Goal: Information Seeking & Learning: Check status

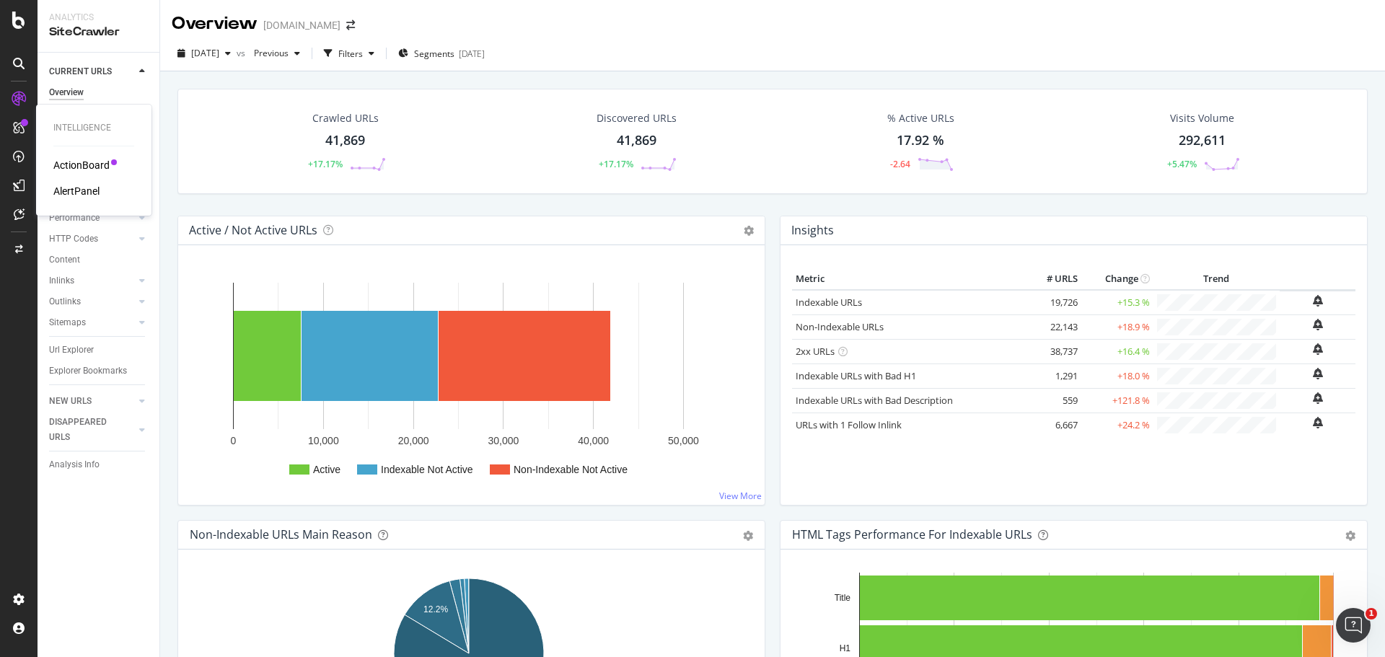
click at [28, 127] on div at bounding box center [18, 127] width 23 height 23
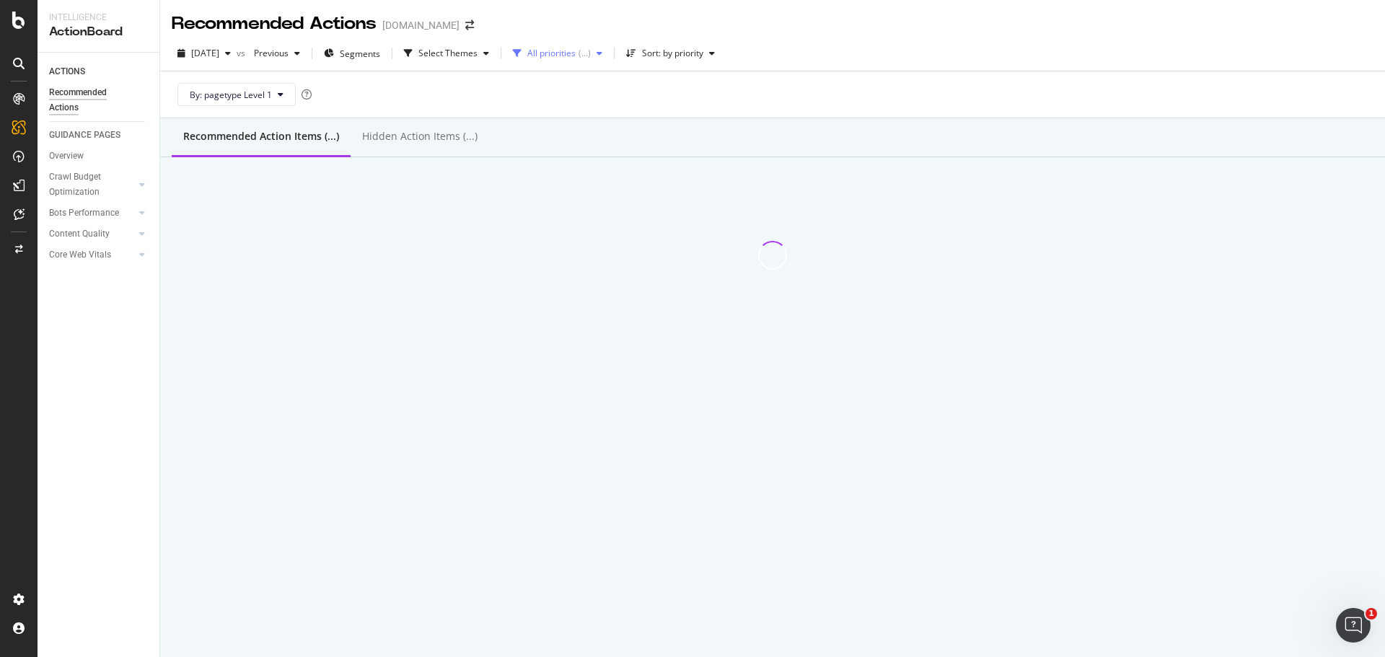
click at [567, 58] on div "All priorities" at bounding box center [551, 53] width 48 height 9
click at [547, 113] on div "High ( ... )" at bounding box center [586, 107] width 86 height 12
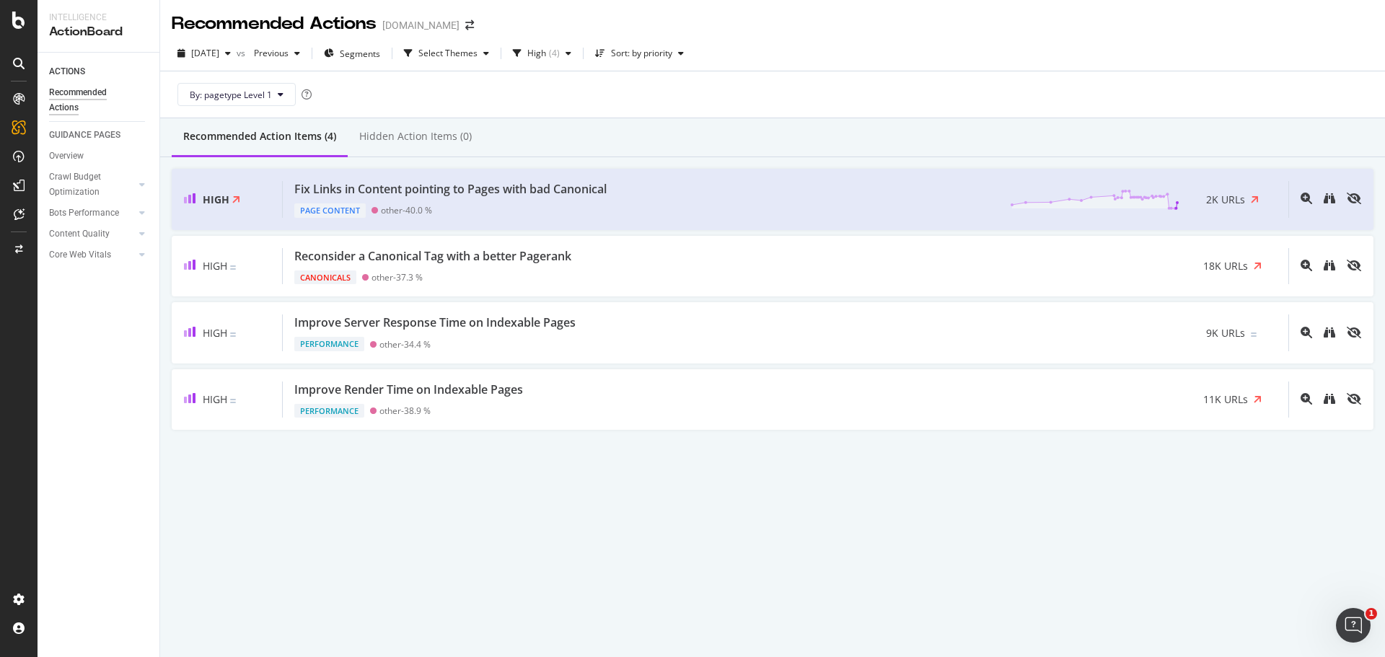
click at [581, 452] on div "Recommended Action Items (4) Hidden Action Items (0) High Fix Links in Content …" at bounding box center [772, 305] width 1225 height 374
click at [546, 53] on div "High" at bounding box center [536, 53] width 19 height 9
click at [555, 134] on div "Medium ( 5 )" at bounding box center [585, 131] width 84 height 12
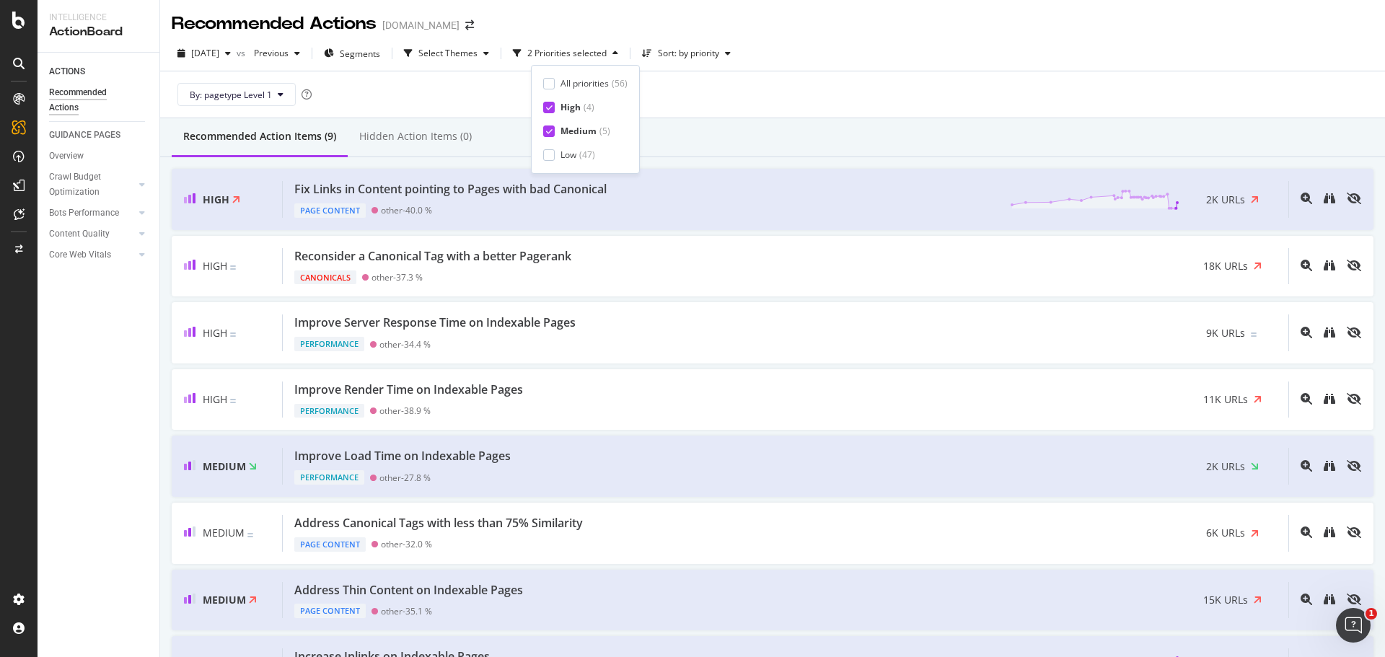
click at [547, 106] on icon at bounding box center [549, 107] width 6 height 7
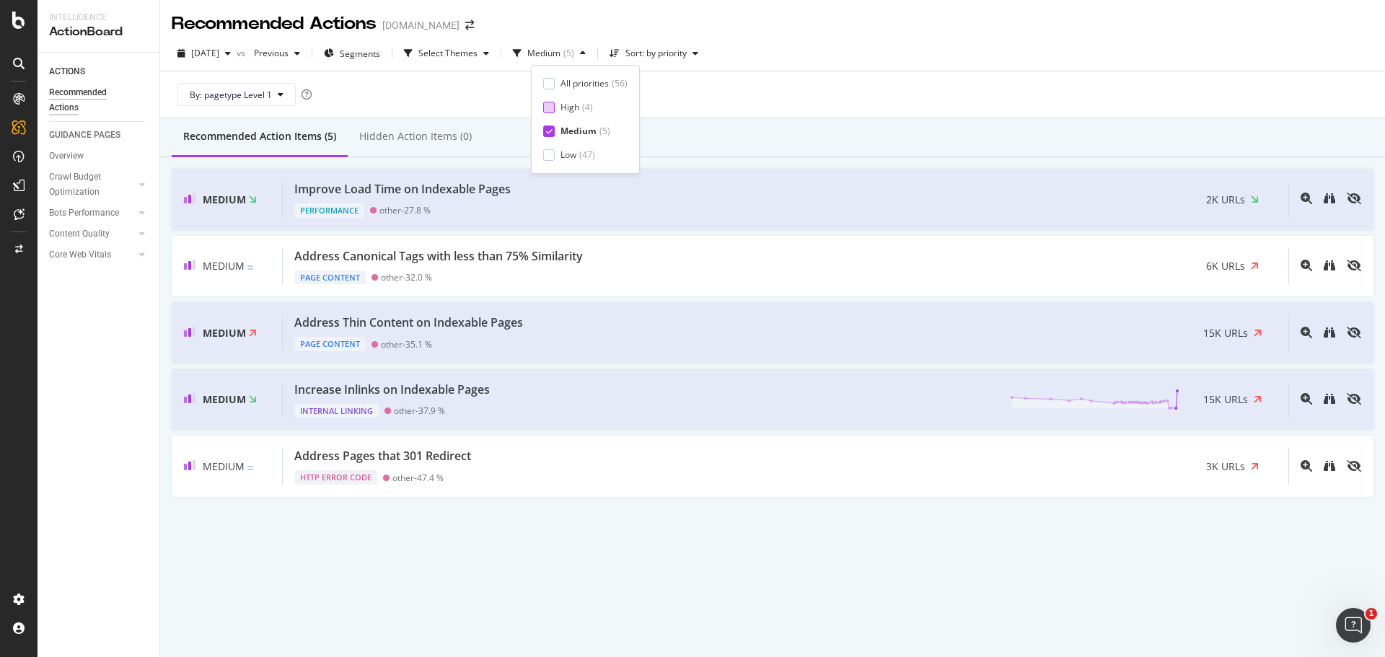
click at [550, 113] on div at bounding box center [549, 108] width 12 height 12
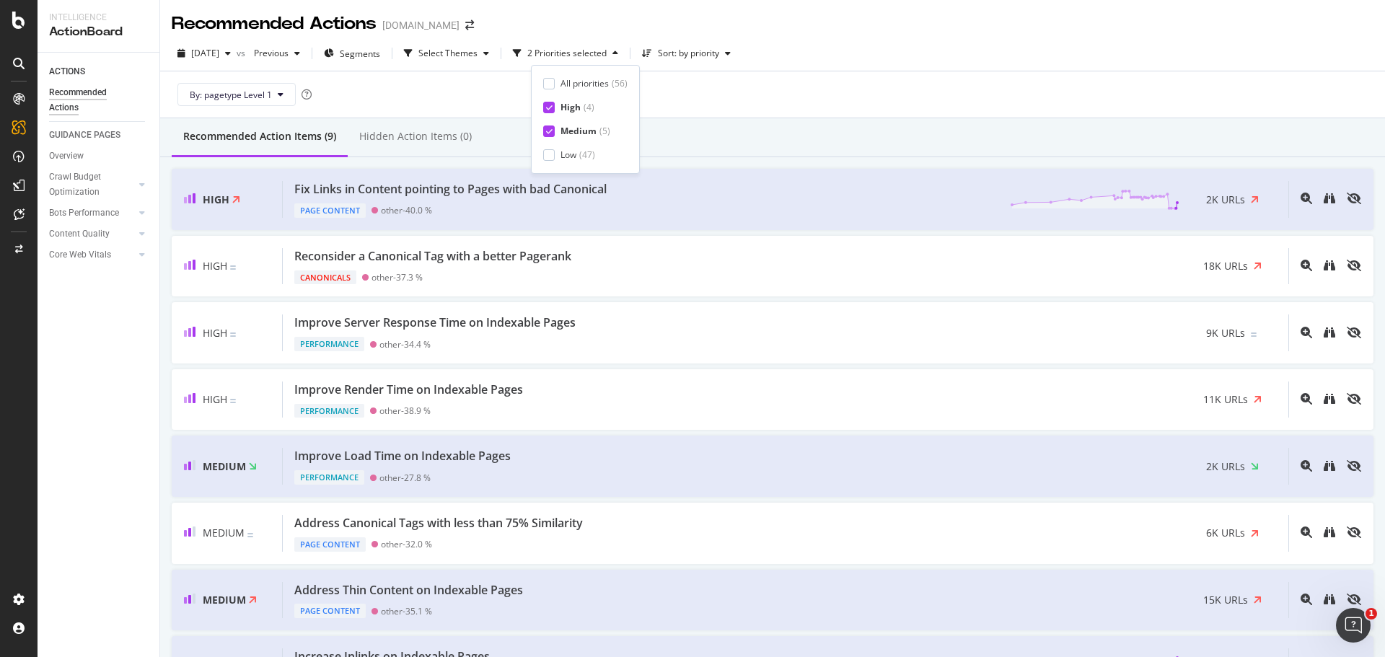
click at [547, 128] on icon at bounding box center [549, 131] width 6 height 7
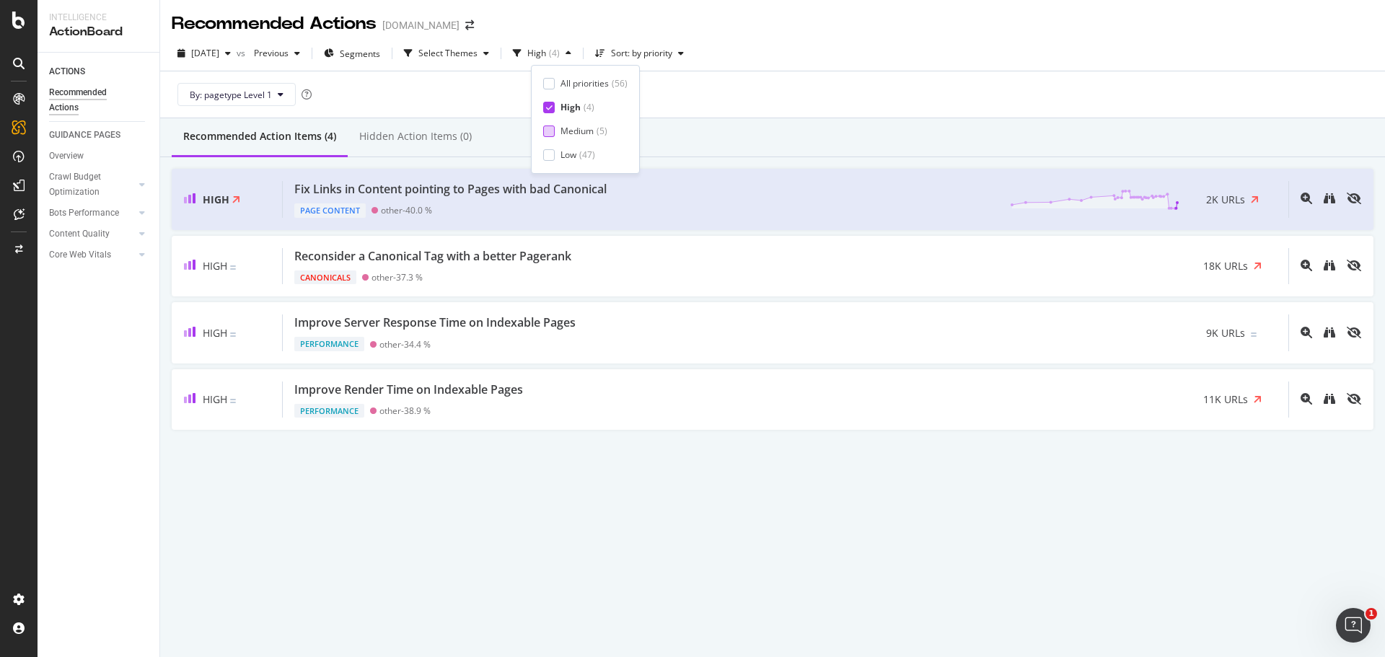
click at [710, 126] on div "Recommended Action Items (4) Hidden Action Items (0)" at bounding box center [772, 137] width 1225 height 39
click at [129, 188] on div at bounding box center [130, 184] width 10 height 14
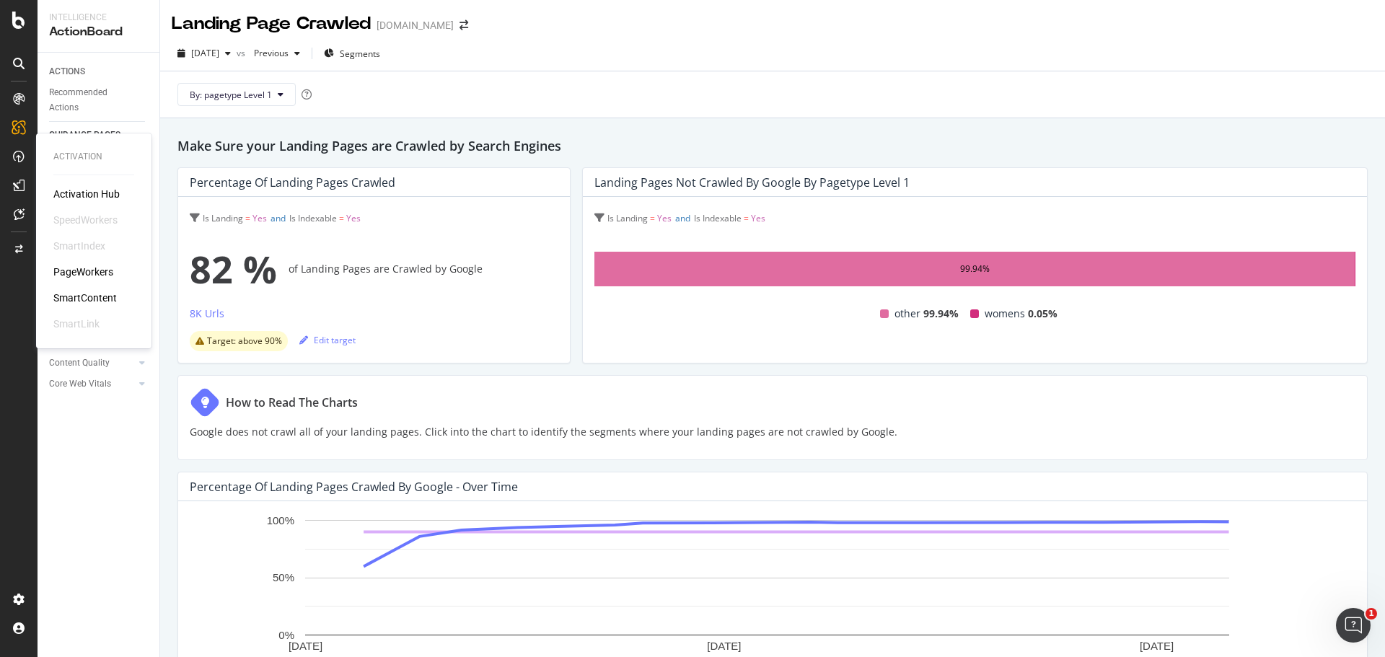
click at [84, 274] on div "PageWorkers" at bounding box center [83, 272] width 60 height 14
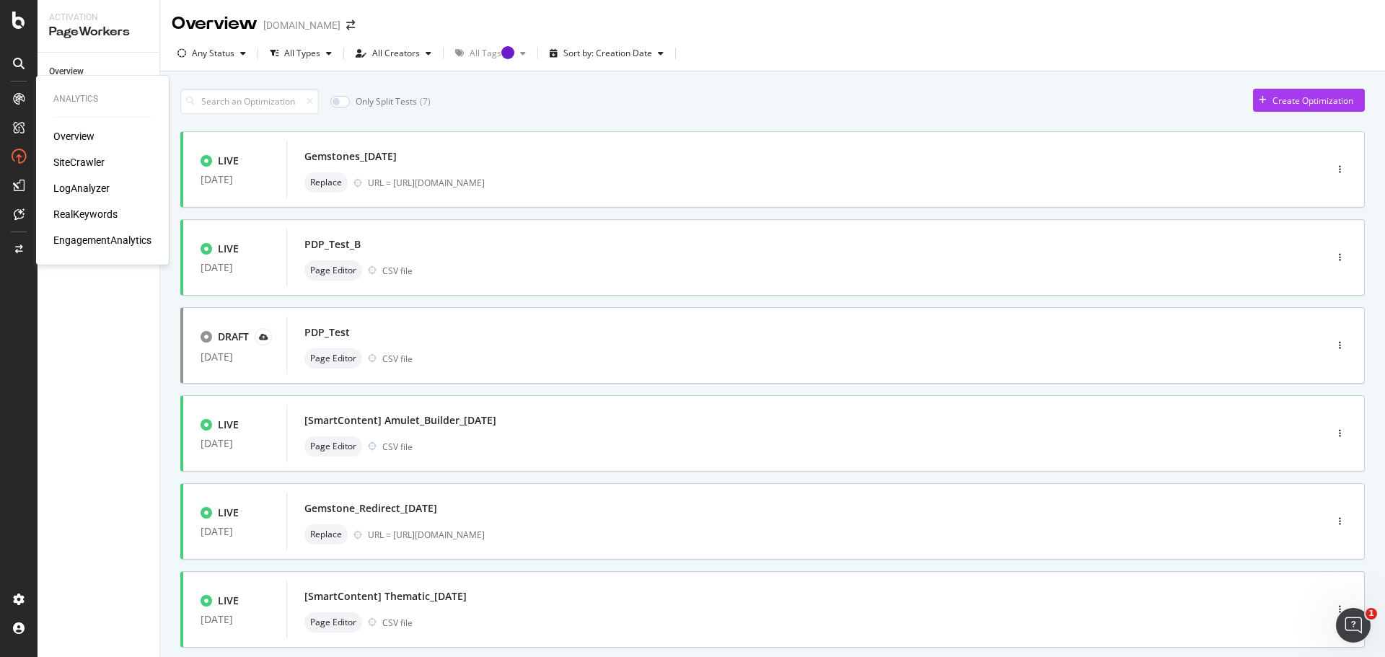
click at [89, 167] on div "SiteCrawler" at bounding box center [78, 162] width 51 height 14
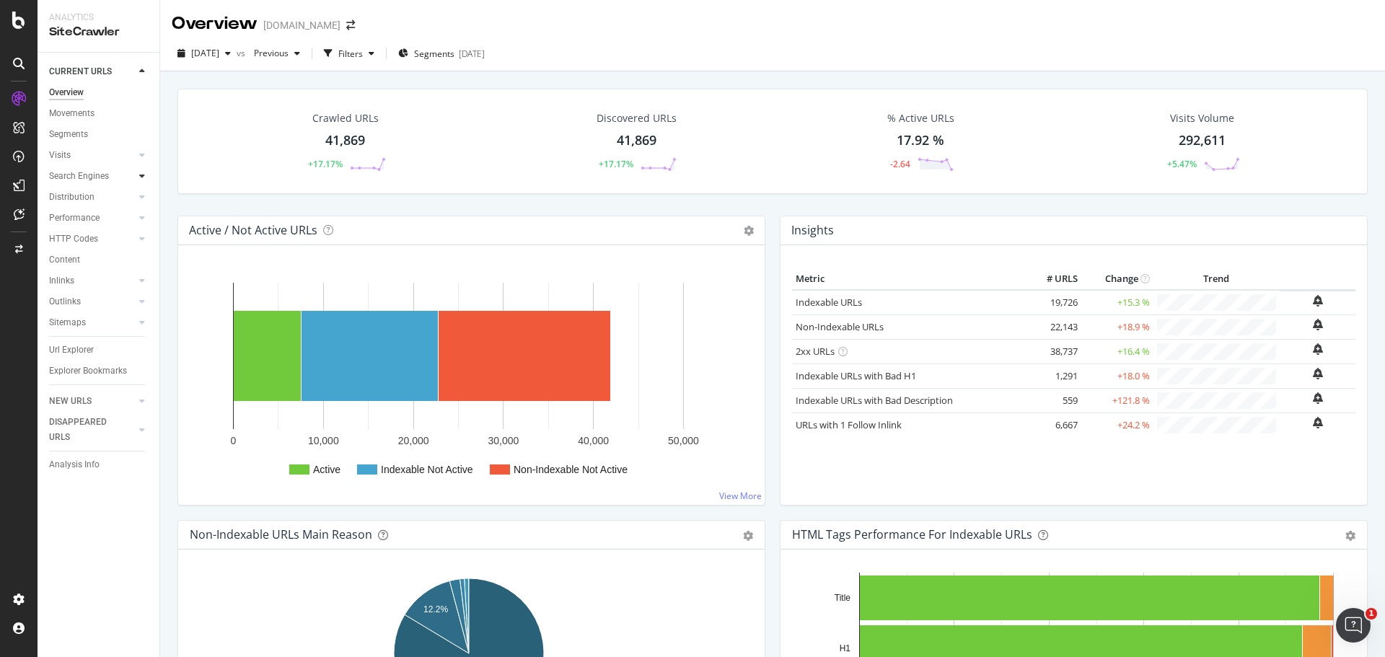
click at [143, 174] on icon at bounding box center [142, 176] width 6 height 9
click at [144, 151] on icon at bounding box center [142, 155] width 6 height 9
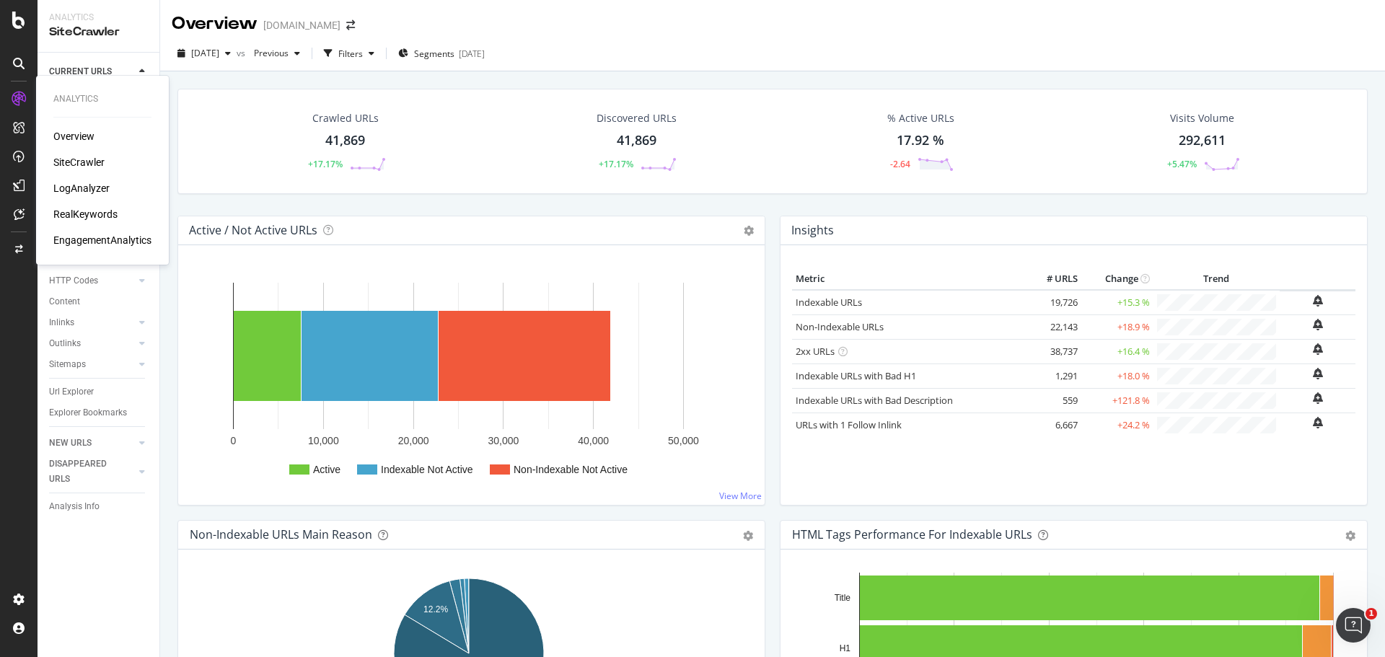
click at [98, 185] on div "LogAnalyzer" at bounding box center [81, 188] width 56 height 14
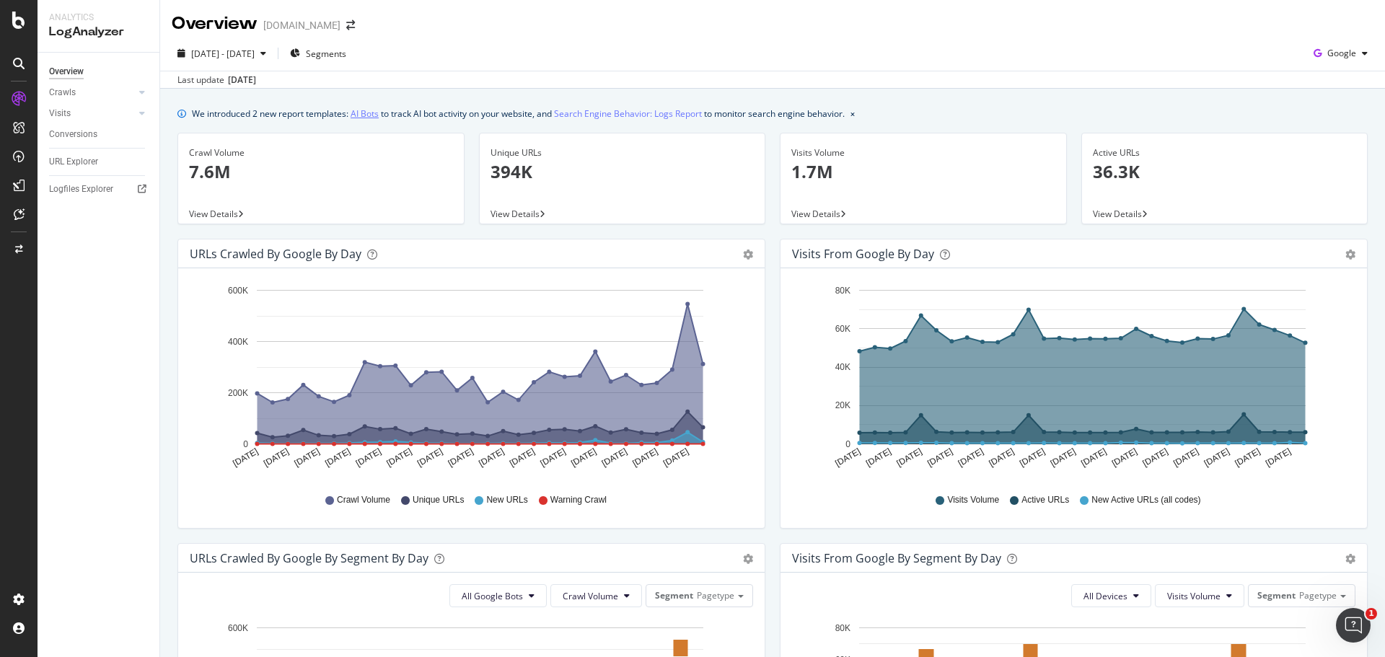
click at [358, 119] on link "AI Bots" at bounding box center [365, 113] width 28 height 15
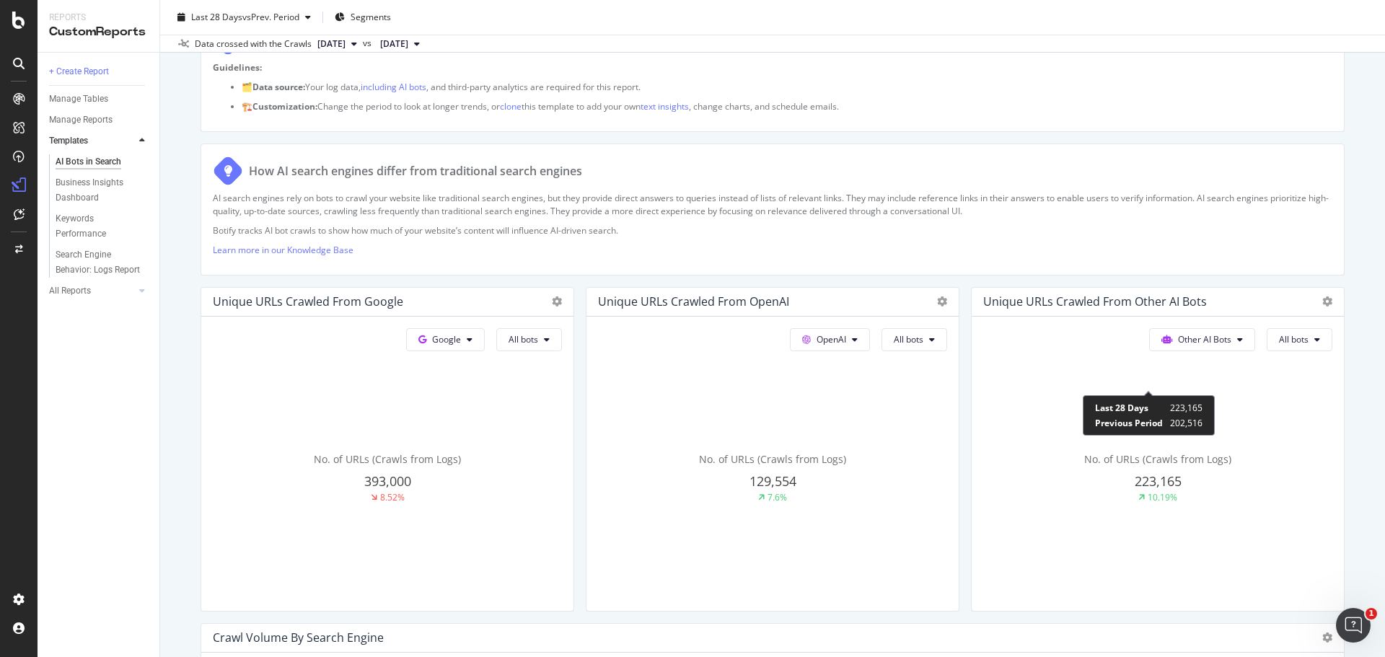
scroll to position [144, 0]
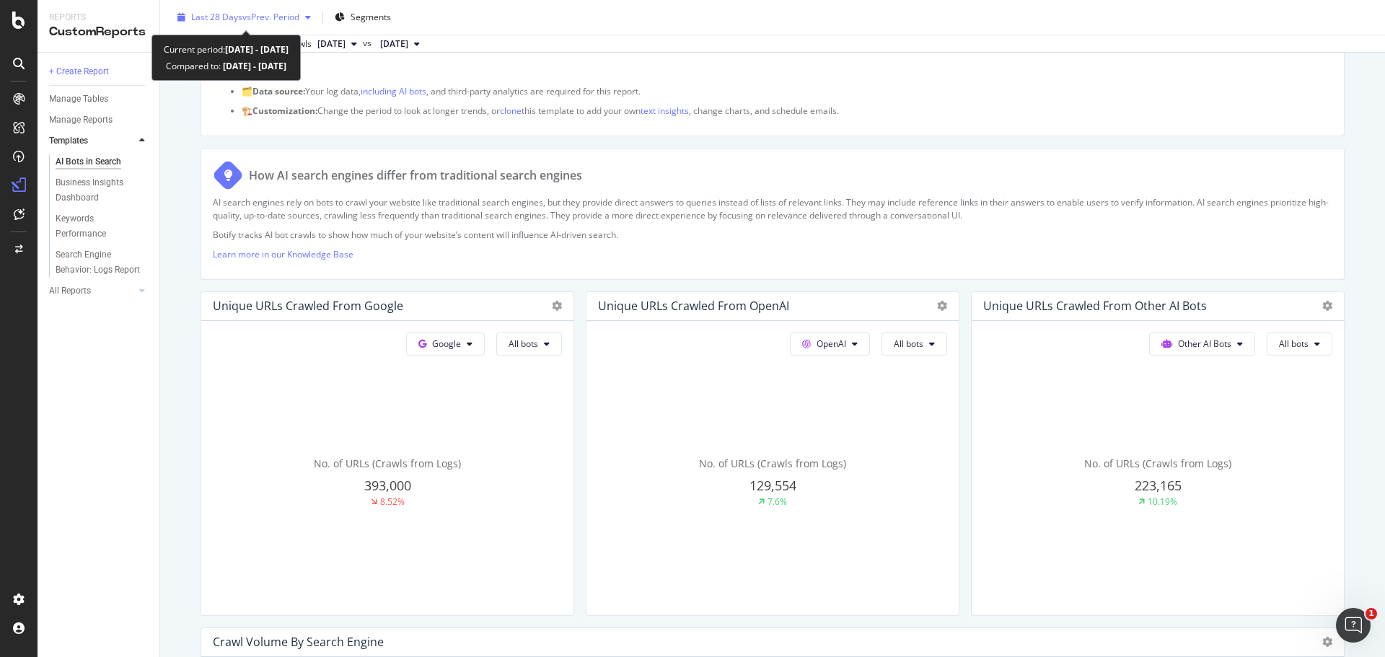
click at [308, 18] on div "button" at bounding box center [307, 17] width 17 height 9
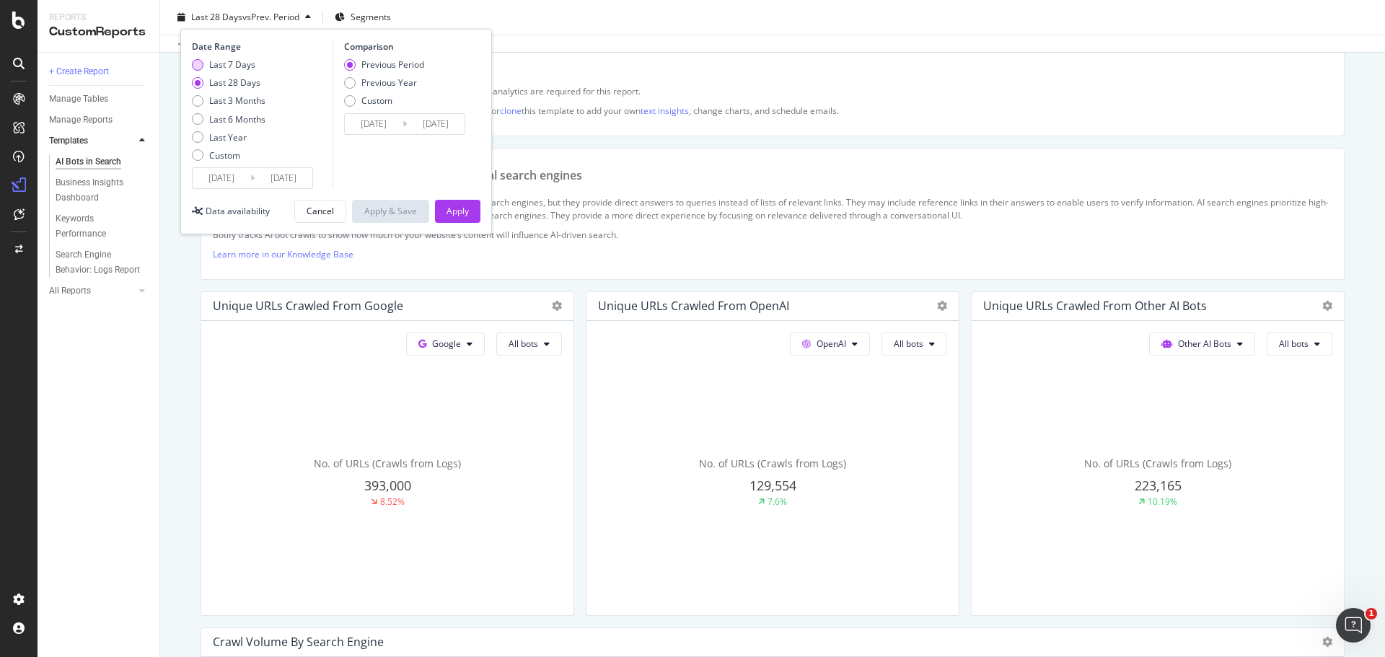
click at [204, 63] on div "Last 7 Days" at bounding box center [229, 64] width 74 height 12
type input "[DATE]"
click at [470, 212] on button "Apply" at bounding box center [457, 211] width 45 height 23
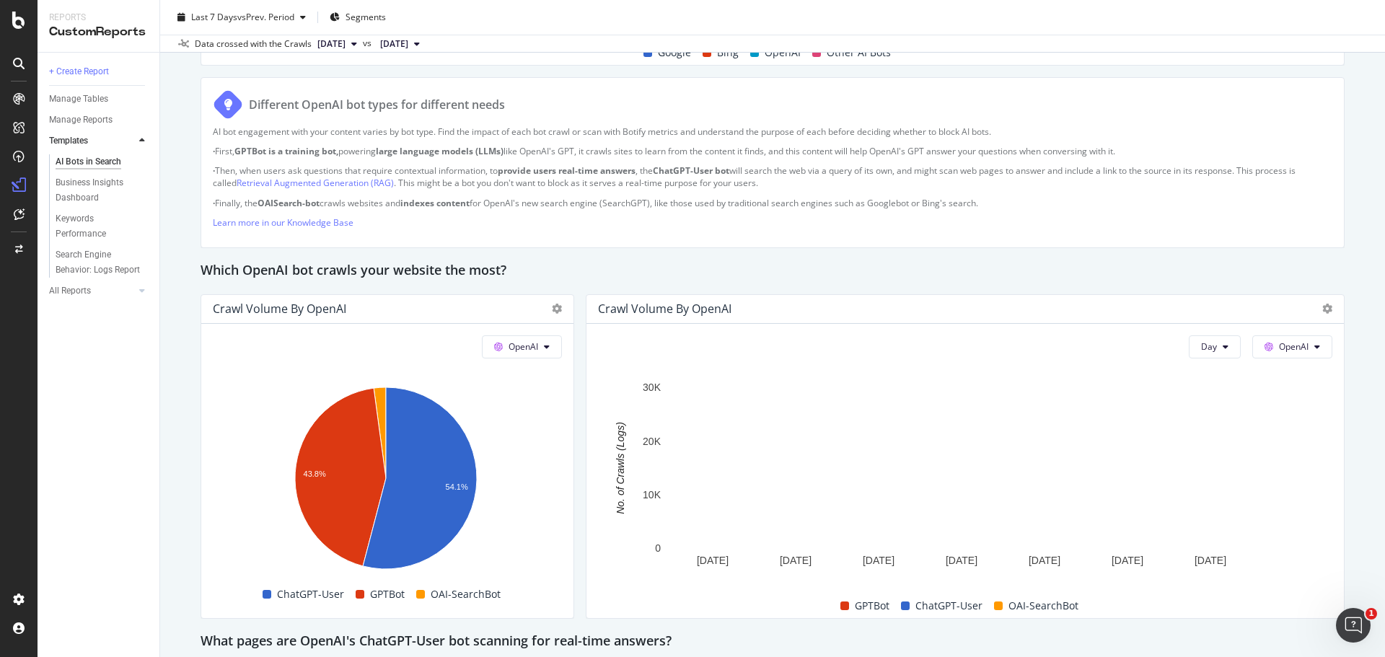
scroll to position [1319, 0]
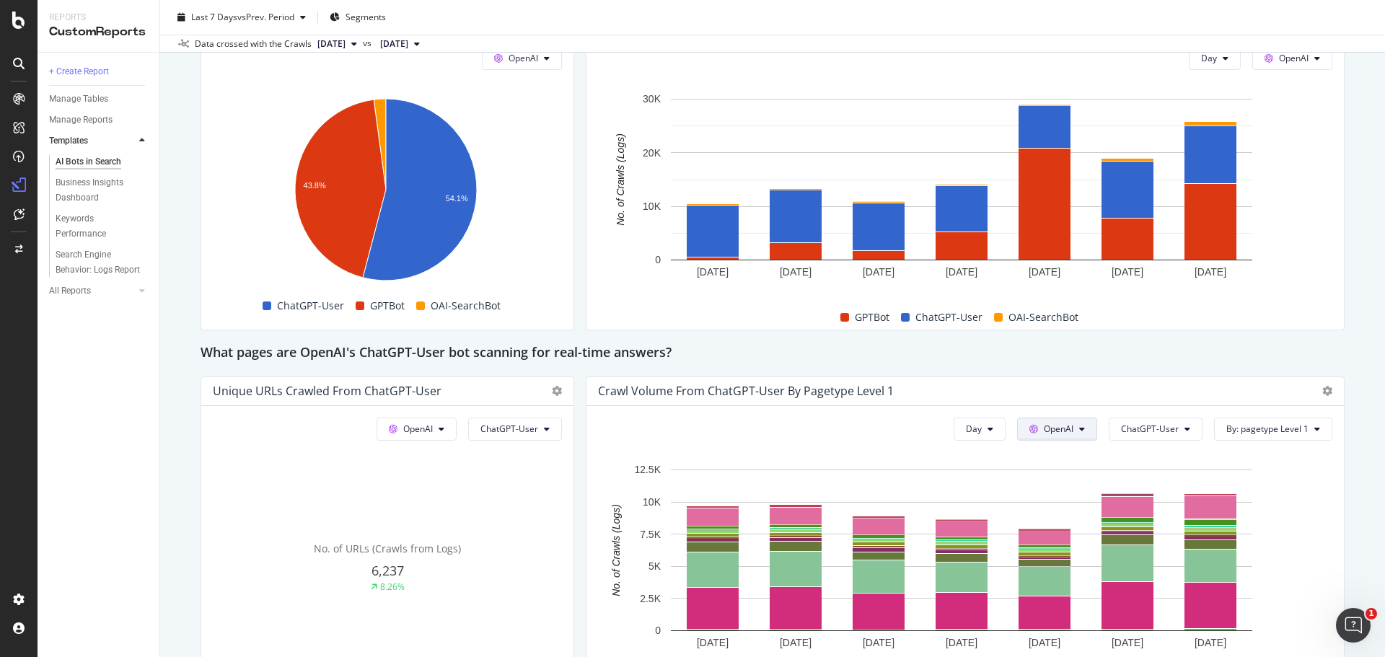
click at [1049, 423] on span "OpenAI" at bounding box center [1059, 429] width 30 height 12
click at [1078, 535] on span "Other AI Bots" at bounding box center [1070, 538] width 53 height 13
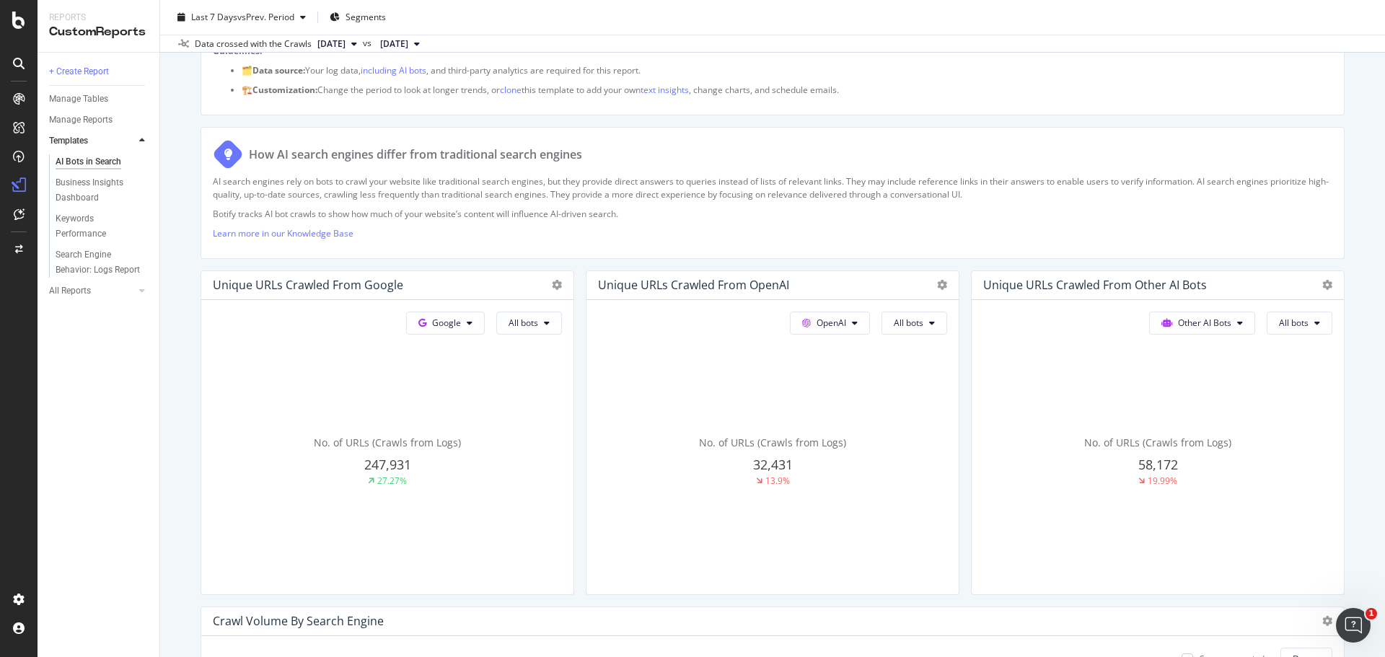
scroll to position [0, 0]
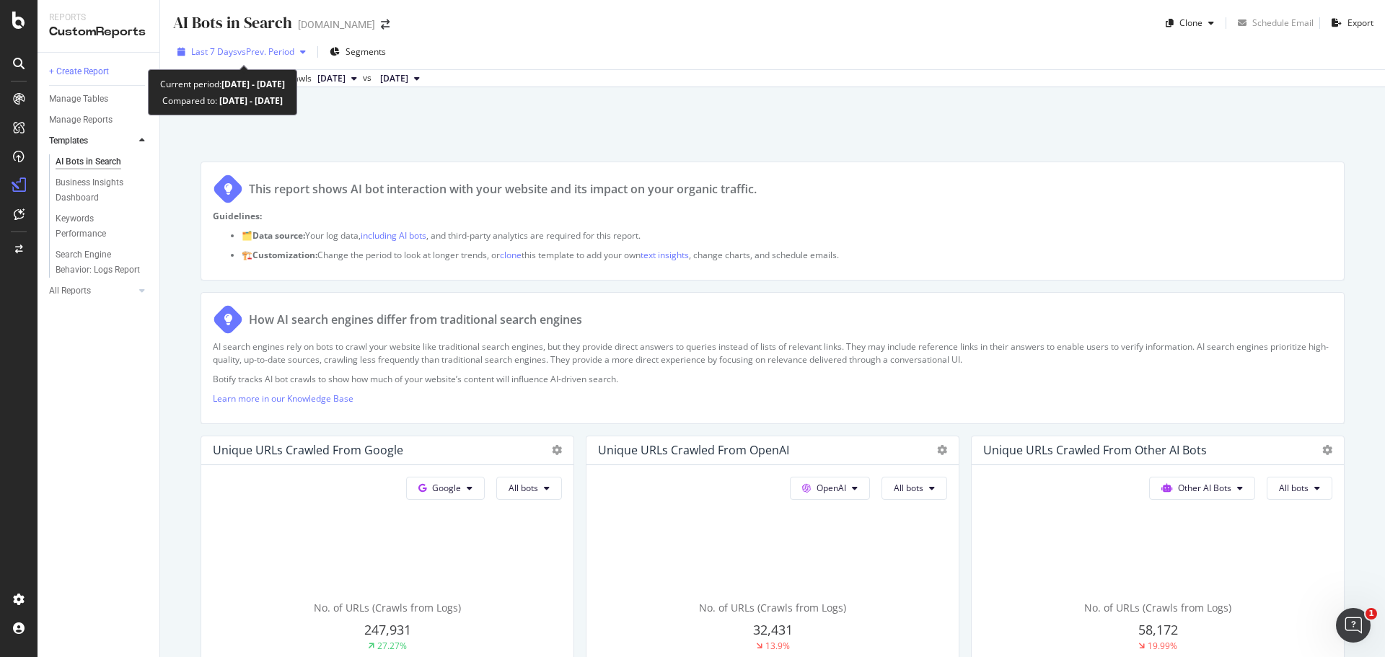
click at [257, 48] on span "vs Prev. Period" at bounding box center [265, 51] width 57 height 12
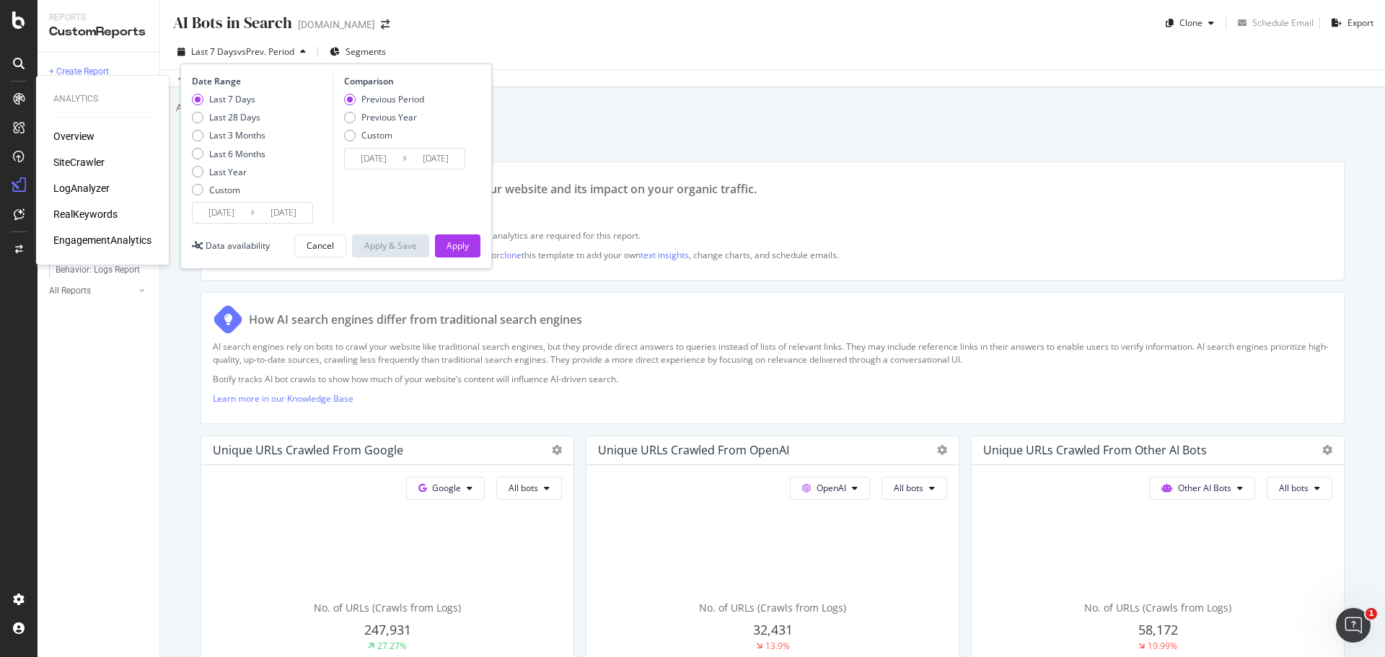
click at [103, 210] on div "RealKeywords" at bounding box center [85, 214] width 64 height 14
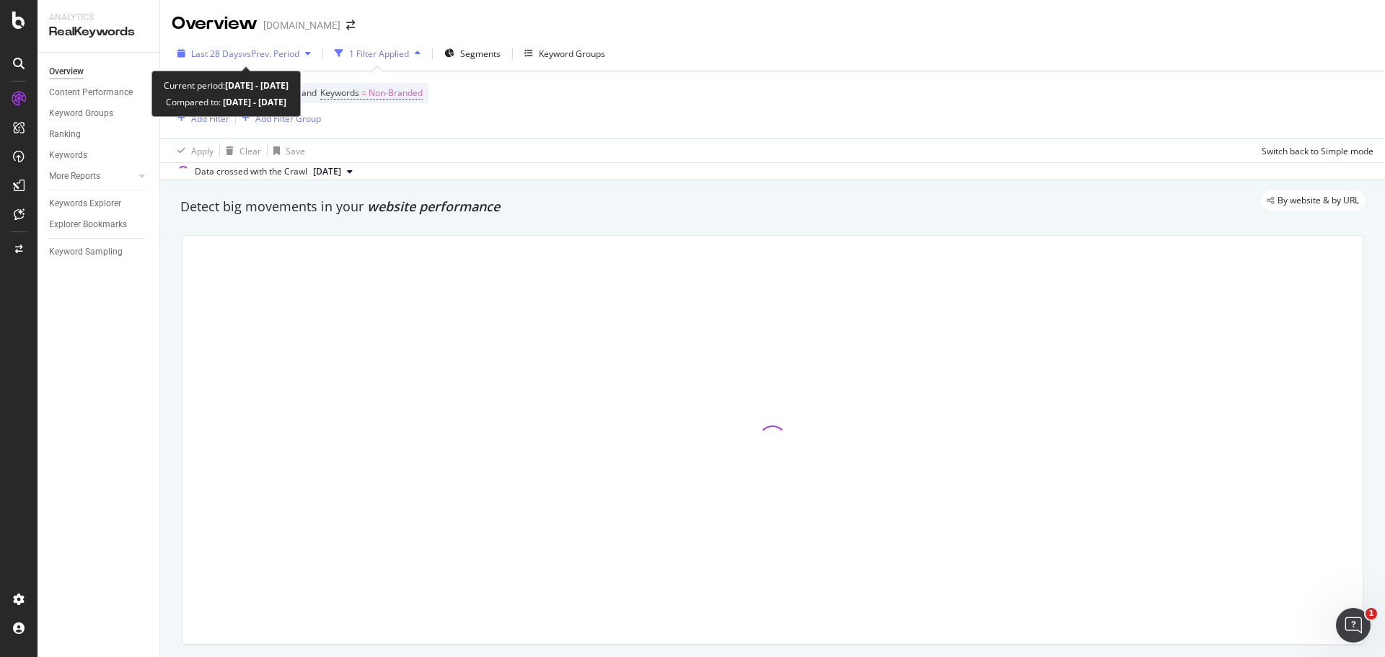
click at [286, 50] on span "vs Prev. Period" at bounding box center [270, 54] width 57 height 12
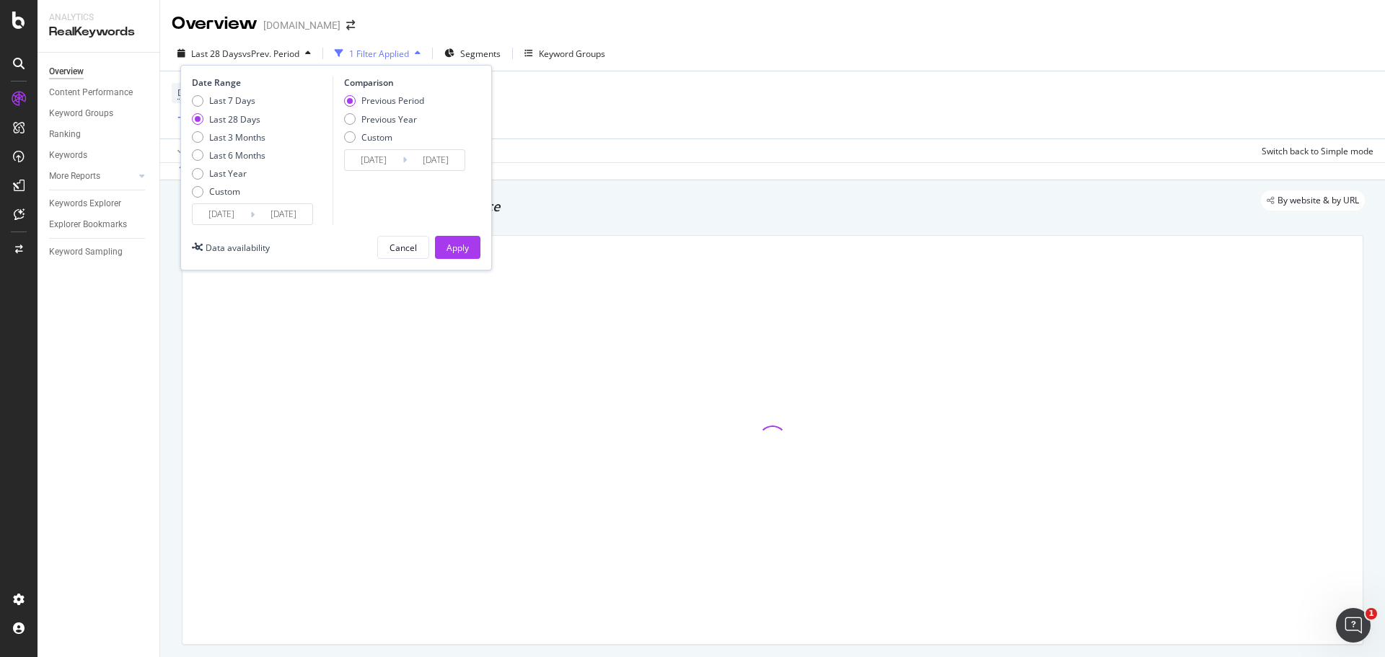
click at [573, 115] on div "Device = All and Country = All and Keywords = Non-Branded Add Filter Add Filter…" at bounding box center [773, 104] width 1202 height 67
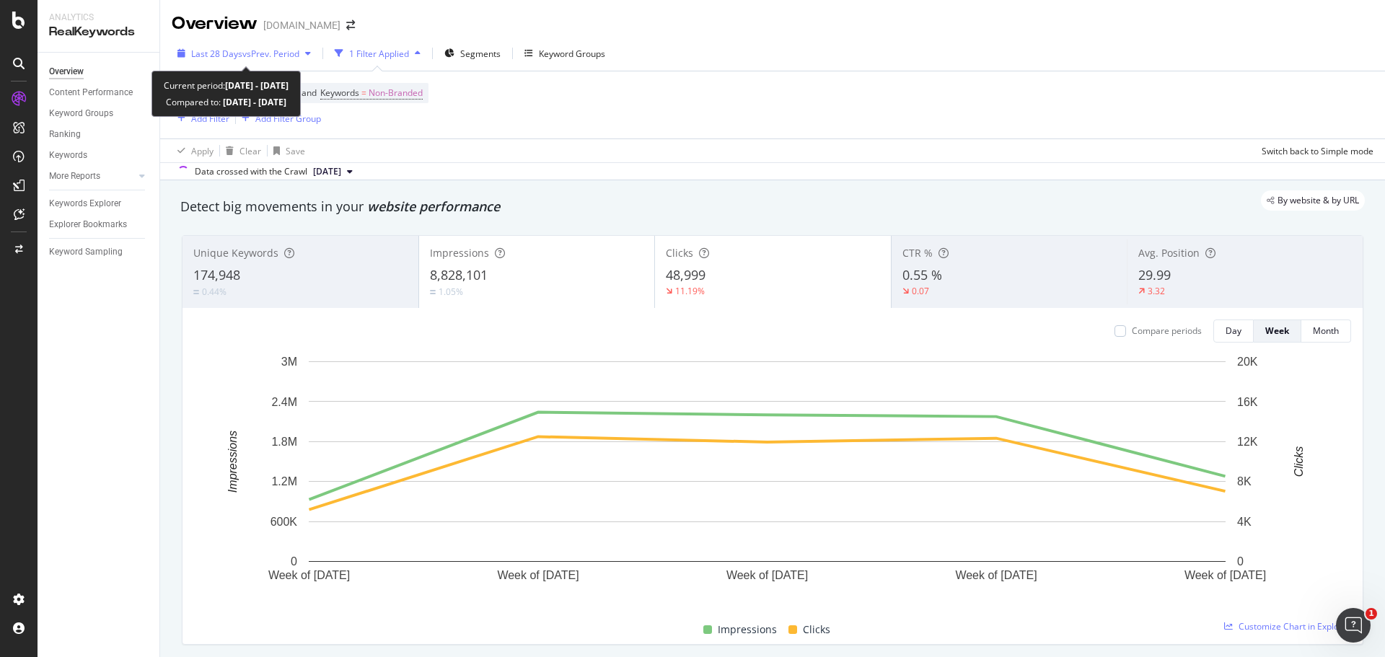
click at [254, 56] on span "vs Prev. Period" at bounding box center [270, 54] width 57 height 12
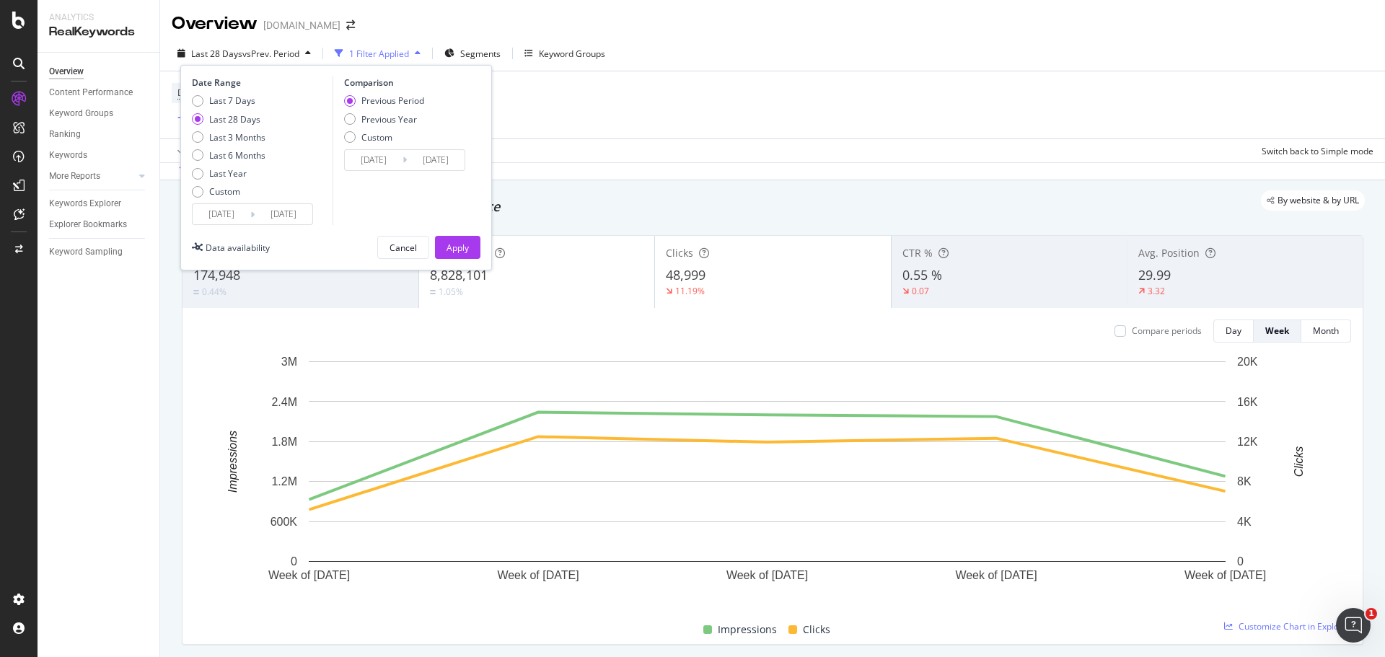
click at [201, 93] on div "Date Range Last 7 Days Last 28 Days Last 3 Months Last 6 Months Last Year Custo…" at bounding box center [260, 150] width 137 height 149
click at [203, 97] on div "Last 7 Days" at bounding box center [229, 100] width 74 height 12
type input "[DATE]"
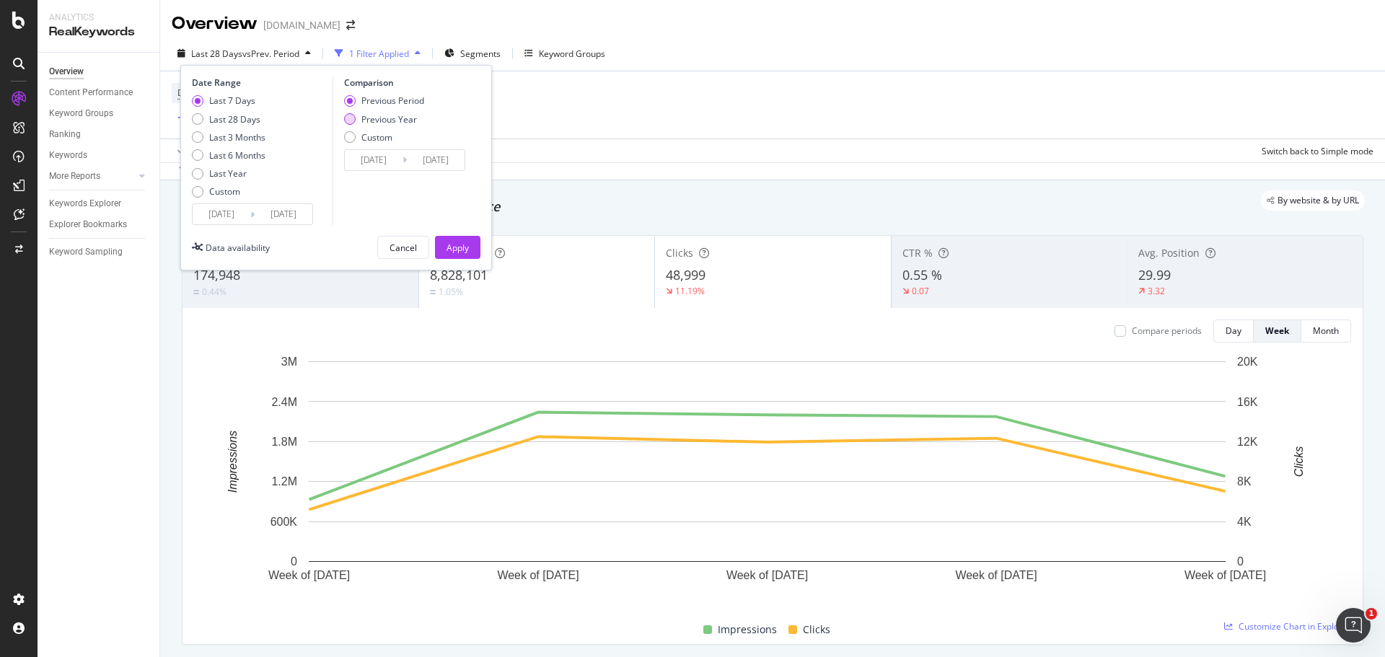
click at [354, 117] on div "Previous Year" at bounding box center [350, 119] width 12 height 12
type input "[DATE]"
drag, startPoint x: 444, startPoint y: 252, endPoint x: 622, endPoint y: 136, distance: 212.7
click at [444, 251] on button "Apply" at bounding box center [457, 247] width 45 height 23
